Goal: Navigation & Orientation: Find specific page/section

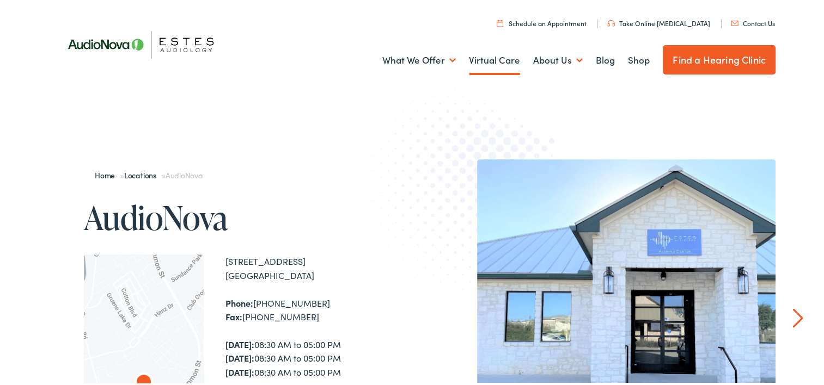
click at [481, 62] on link "Virtual Care" at bounding box center [494, 59] width 51 height 40
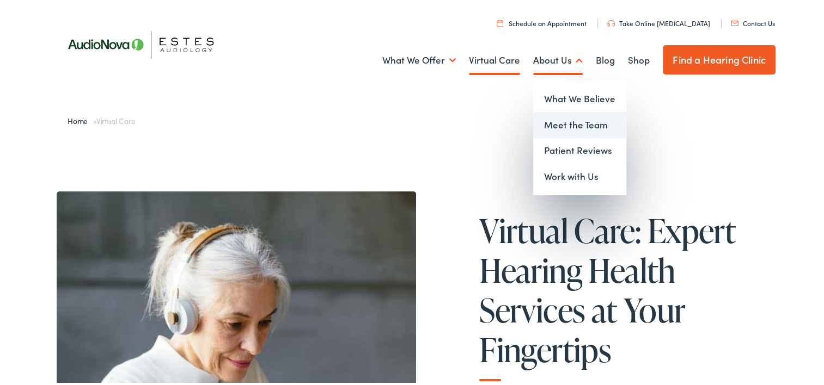
click at [547, 120] on link "Meet the Team" at bounding box center [579, 123] width 93 height 26
